Goal: Navigation & Orientation: Find specific page/section

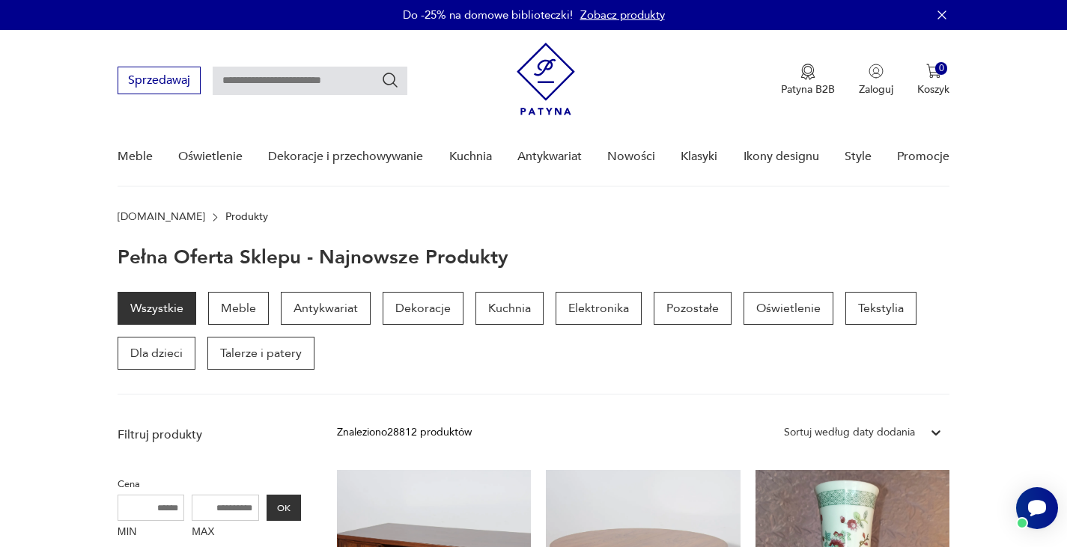
click at [349, 78] on input "text" at bounding box center [310, 81] width 195 height 28
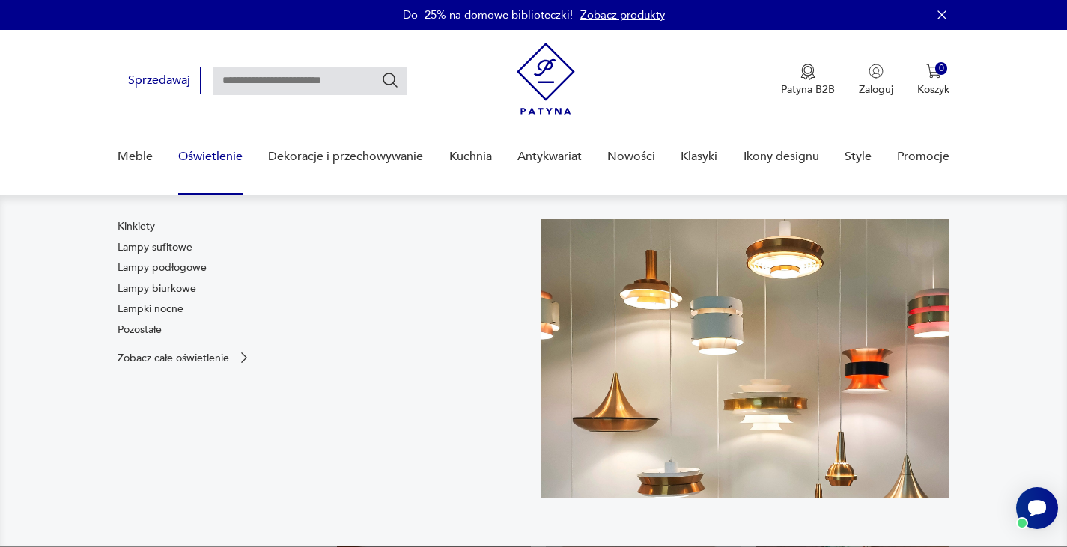
click at [220, 151] on link "Oświetlenie" at bounding box center [210, 157] width 64 height 58
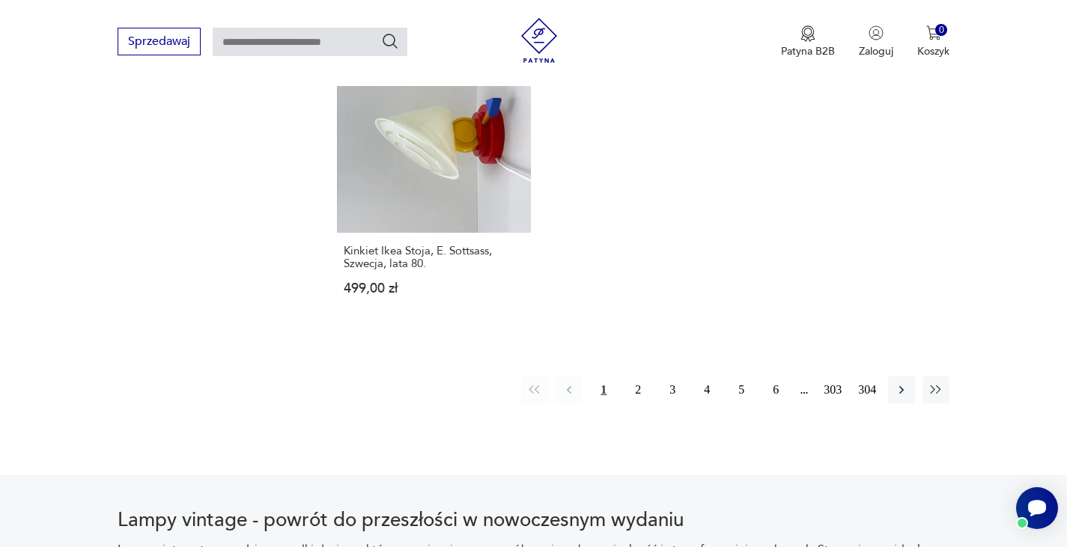
scroll to position [2171, 0]
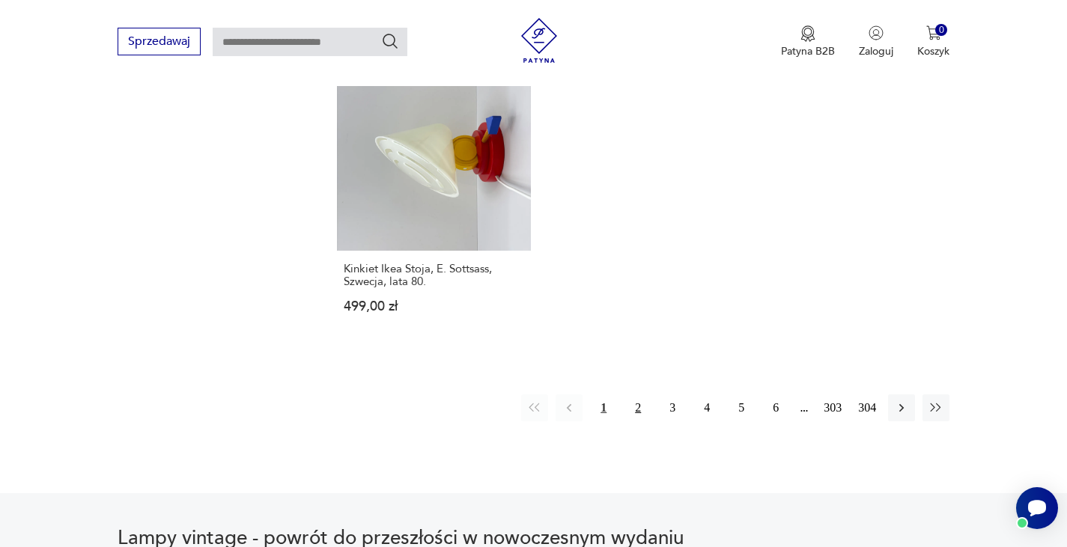
click at [638, 396] on button "2" at bounding box center [637, 408] width 27 height 27
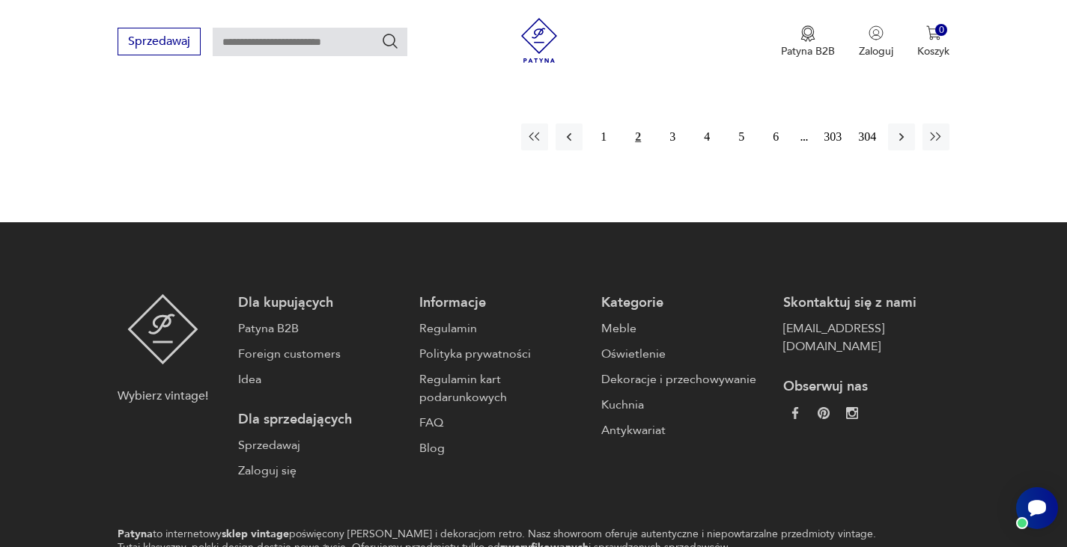
scroll to position [2450, 0]
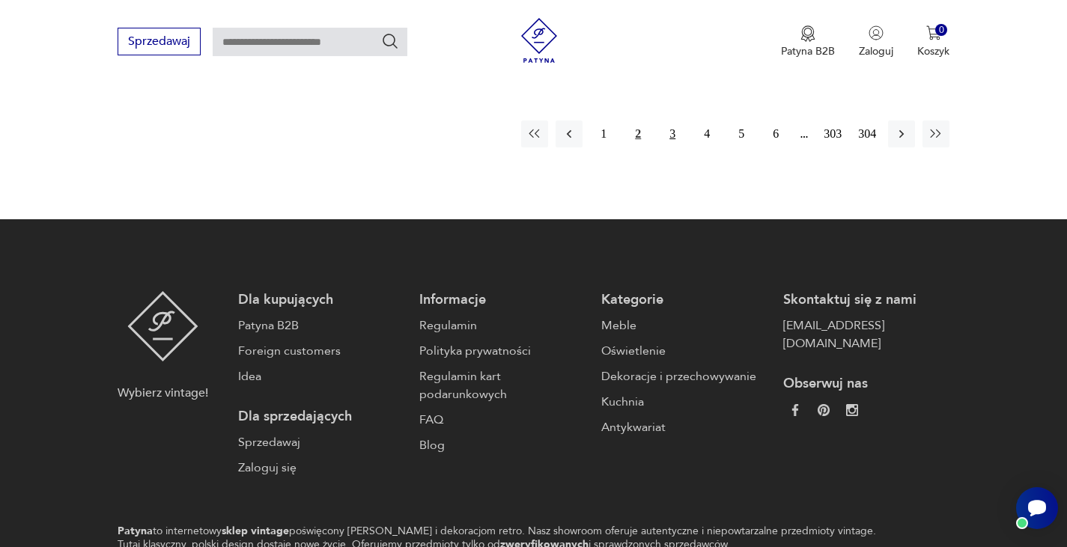
click at [675, 121] on button "3" at bounding box center [672, 134] width 27 height 27
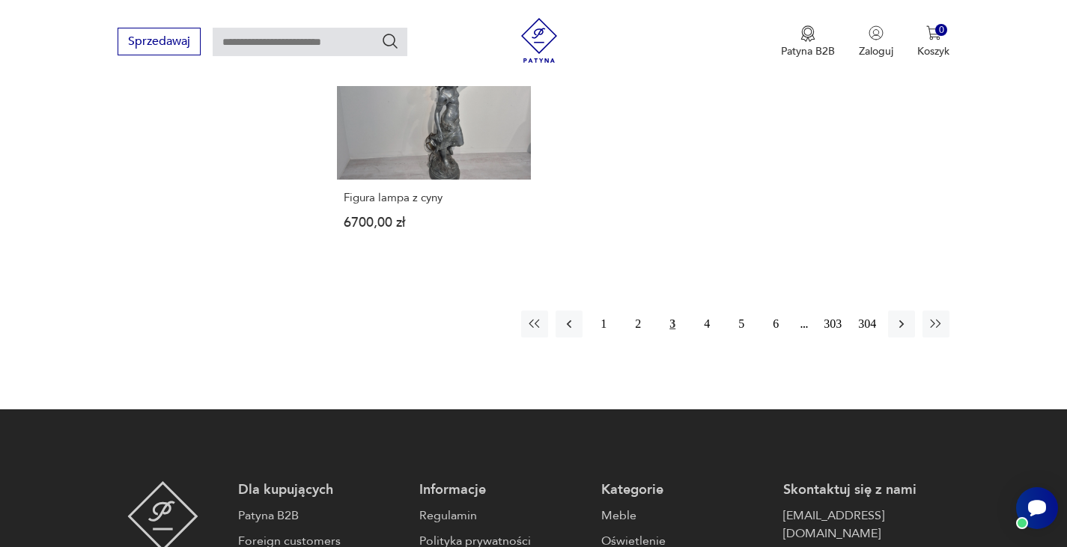
scroll to position [2300, 0]
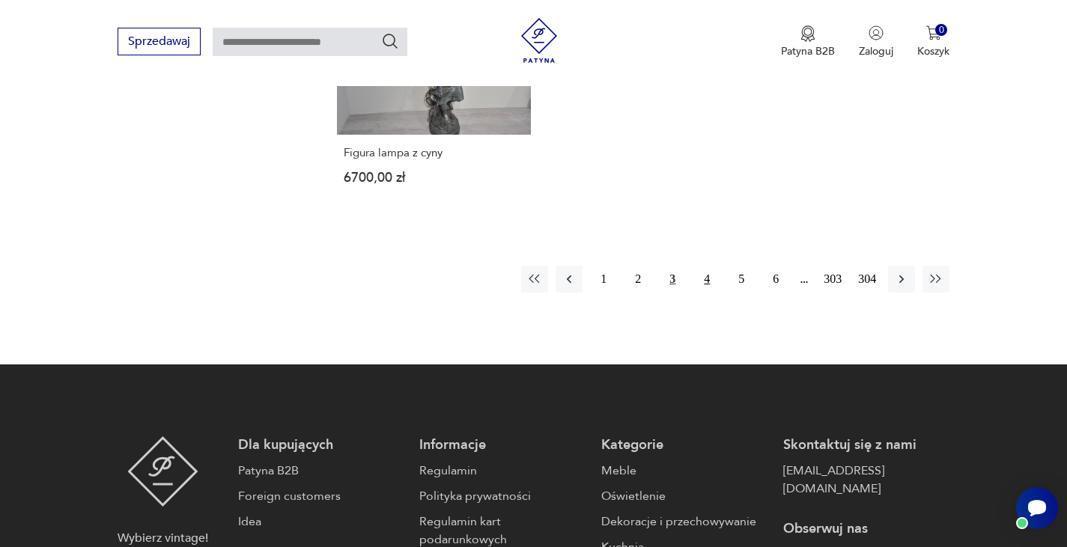
click at [711, 266] on button "4" at bounding box center [706, 279] width 27 height 27
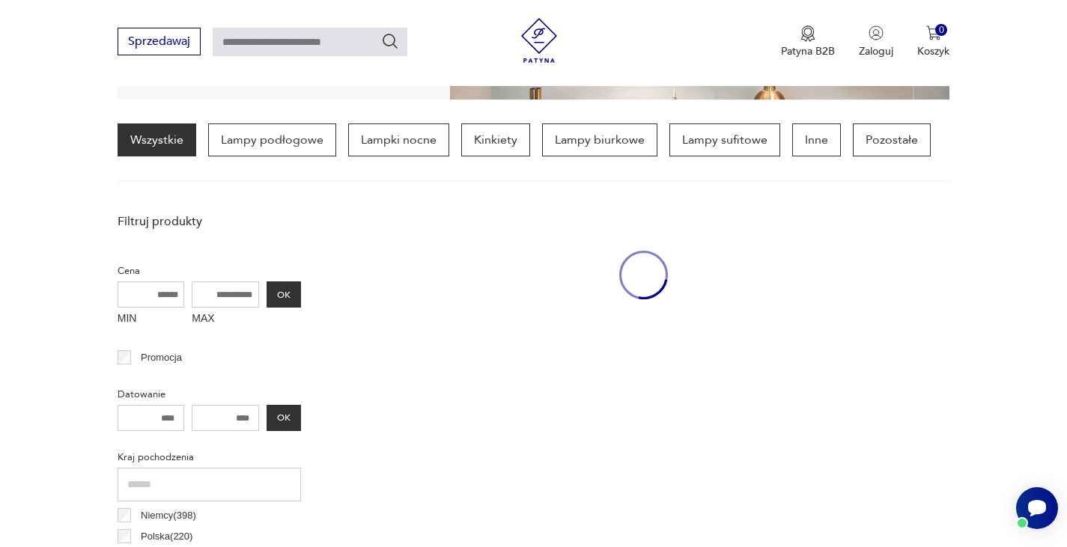
scroll to position [353, 0]
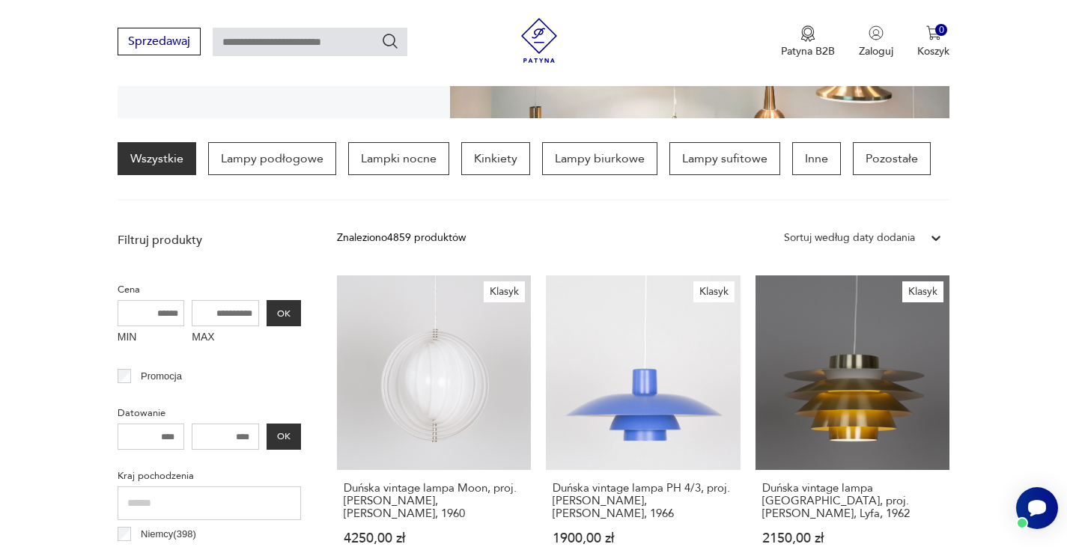
drag, startPoint x: 281, startPoint y: 150, endPoint x: 343, endPoint y: 165, distance: 63.8
click at [281, 150] on p "Lampy podłogowe" at bounding box center [272, 158] width 128 height 33
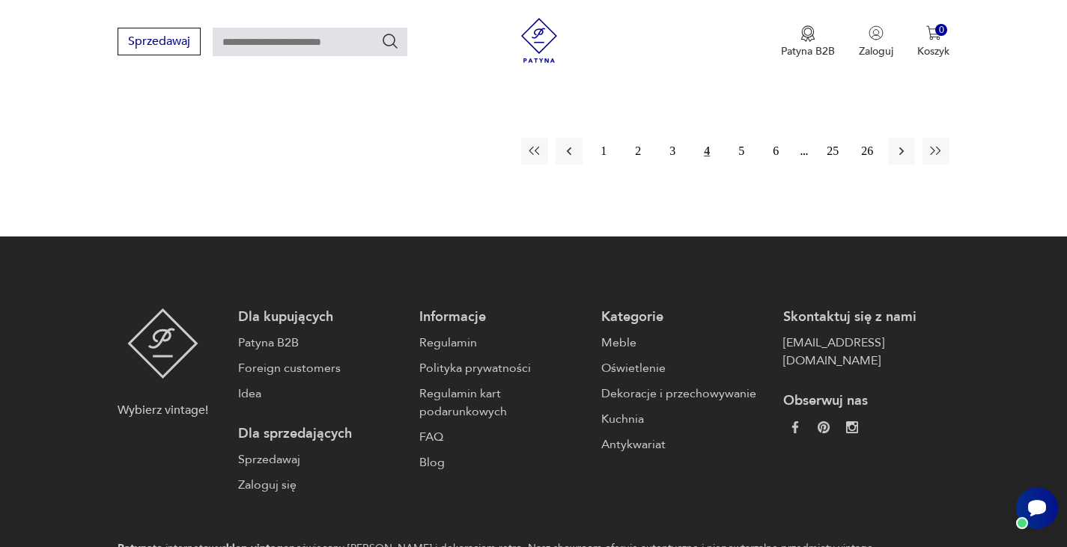
scroll to position [2516, 0]
